Goal: Transaction & Acquisition: Purchase product/service

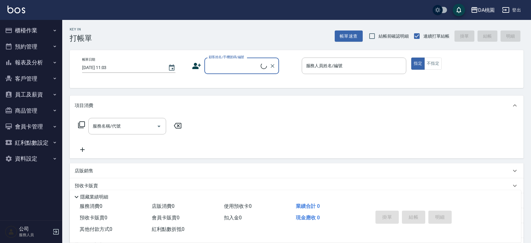
click at [37, 27] on button "櫃檯作業" at bounding box center [30, 30] width 57 height 16
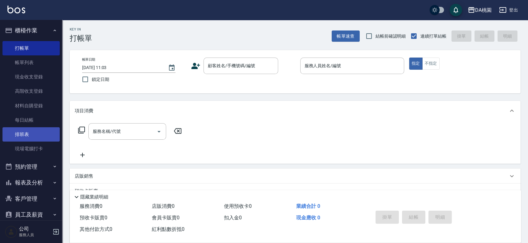
click at [28, 132] on link "排班表" at bounding box center [30, 134] width 57 height 14
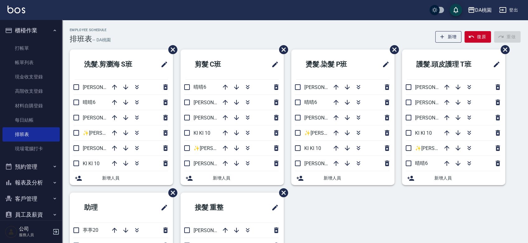
click at [211, 31] on div "Employee Schedule 排班表 — DA桃園 新增 復原 重做" at bounding box center [295, 35] width 451 height 15
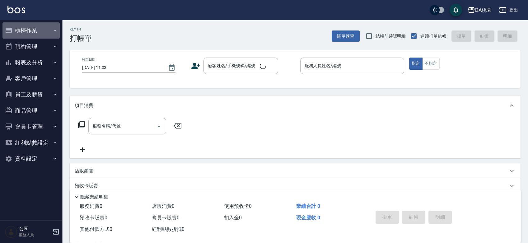
click at [25, 28] on button "櫃檯作業" at bounding box center [30, 30] width 57 height 16
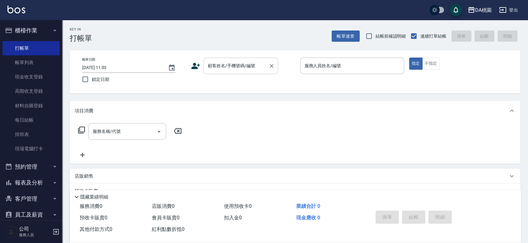
click at [228, 66] on div "顧客姓名/手機號碼/編號 顧客姓名/手機號碼/編號" at bounding box center [240, 66] width 75 height 16
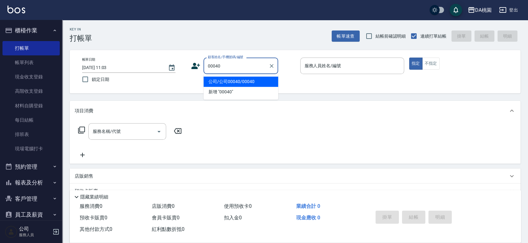
type input "00040"
type input "2"
type input "公司/公司00040/00040"
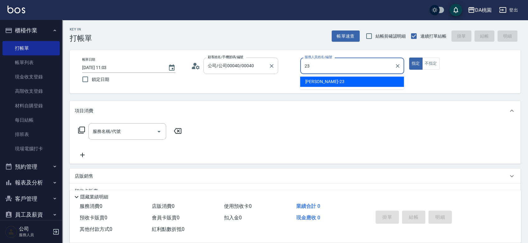
type input "亞瑟 -23"
type button "true"
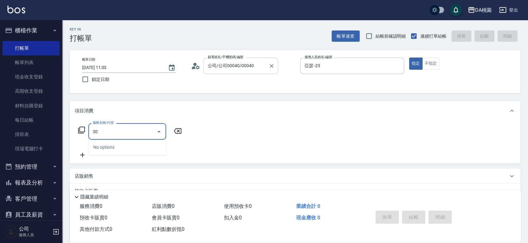
type input "303"
type input "30"
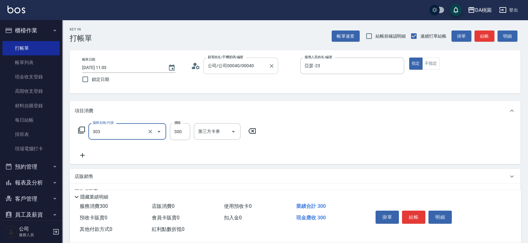
type input "A級剪髮(303)"
click at [412, 212] on button "結帳" at bounding box center [413, 217] width 23 height 13
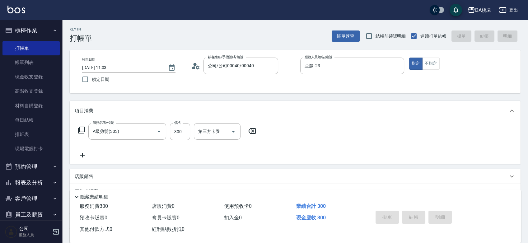
type input "2025/09/10 11:28"
type input "0"
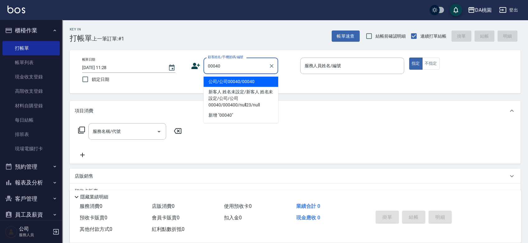
type input "公司/公司00040/00040"
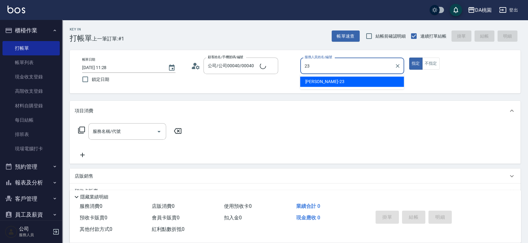
type input "亞瑟 -23"
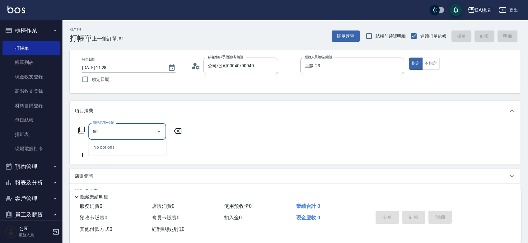
type input "501"
type input "20"
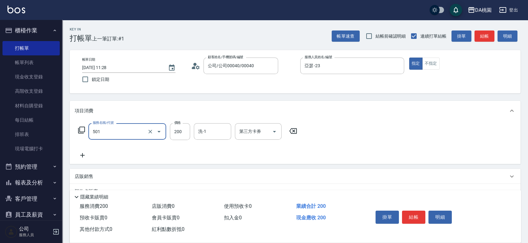
type input "洗髮(互助)(501)"
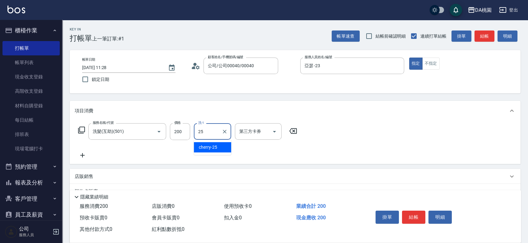
type input "cherry-25"
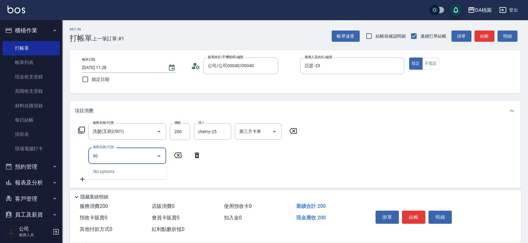
type input "303"
type input "50"
type input "A級剪髮(303)"
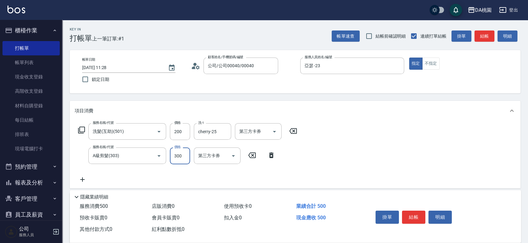
type input "5"
type input "20"
type input "500"
type input "70"
type input "500"
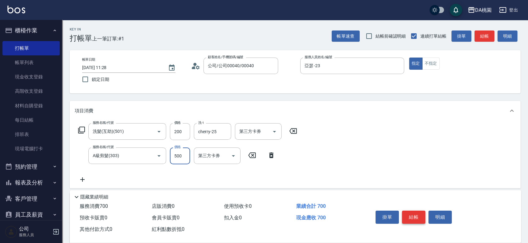
click at [411, 212] on button "結帳" at bounding box center [413, 217] width 23 height 13
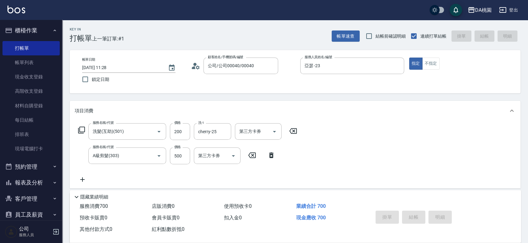
type input "0"
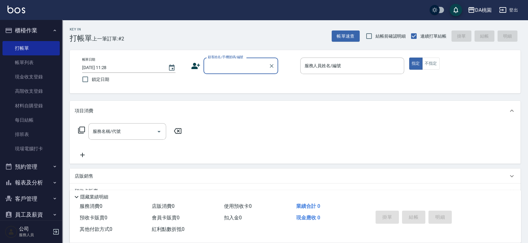
click at [435, 98] on div "Key In 打帳單 上一筆訂單:#2 帳單速查 結帳前確認明細 連續打單結帳 掛單 結帳 明細 帳單日期 2025/09/10 11:28 鎖定日期 顧客姓…" at bounding box center [295, 176] width 466 height 312
